Goal: Task Accomplishment & Management: Use online tool/utility

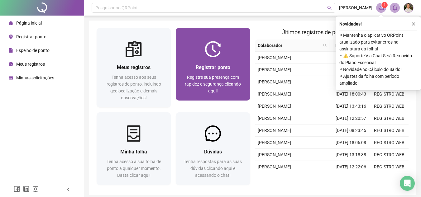
click at [219, 53] on img at bounding box center [213, 49] width 16 height 16
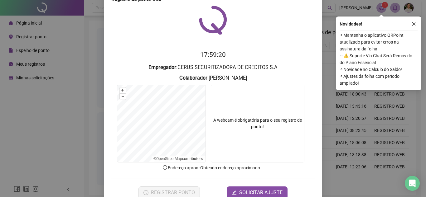
scroll to position [32, 0]
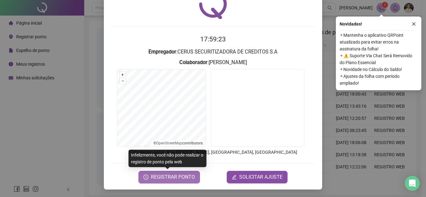
click at [154, 180] on span "REGISTRAR PONTO" at bounding box center [173, 177] width 44 height 7
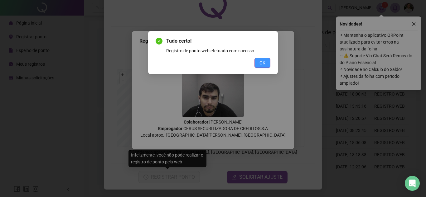
click at [264, 63] on span "OK" at bounding box center [262, 63] width 6 height 7
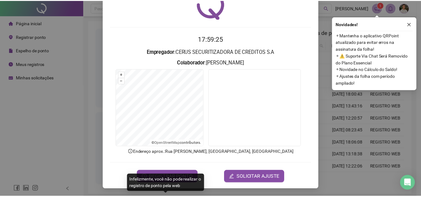
scroll to position [0, 0]
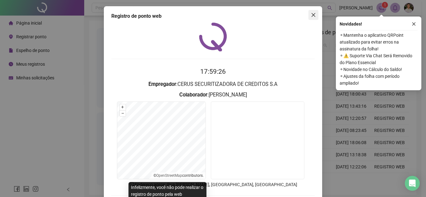
click at [311, 13] on icon "close" at bounding box center [313, 14] width 5 height 5
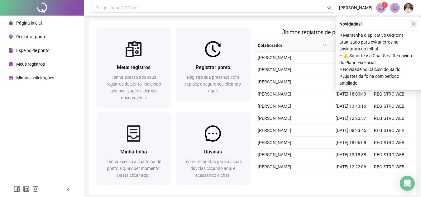
click at [412, 25] on icon "close" at bounding box center [414, 24] width 4 height 4
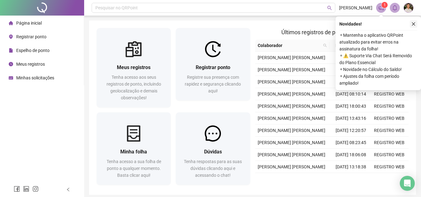
click at [413, 22] on icon "close" at bounding box center [414, 24] width 4 height 4
